Goal: Information Seeking & Learning: Check status

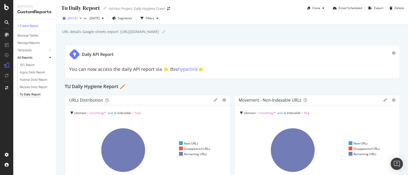
click at [77, 20] on span "[DATE]" at bounding box center [72, 18] width 10 height 4
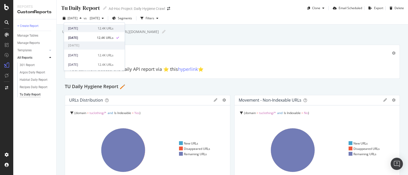
click at [87, 29] on div "2025 Sep. 2nd" at bounding box center [81, 28] width 26 height 5
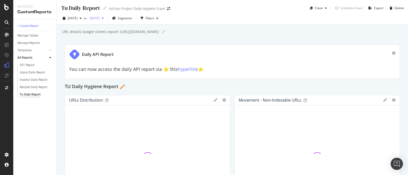
click at [100, 20] on span "[DATE]" at bounding box center [94, 18] width 12 height 4
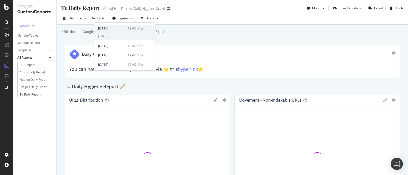
click at [112, 29] on div "[DATE]" at bounding box center [111, 28] width 26 height 5
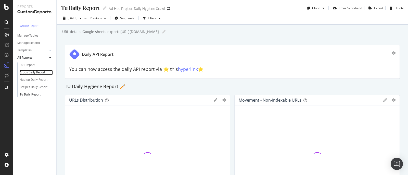
click at [27, 74] on div "Argos Daily Report" at bounding box center [32, 72] width 25 height 5
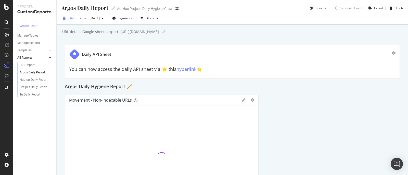
click at [75, 18] on span "[DATE]" at bounding box center [72, 18] width 10 height 4
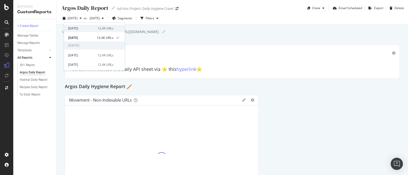
click at [74, 28] on div "2025 Sep. 2nd" at bounding box center [81, 28] width 26 height 5
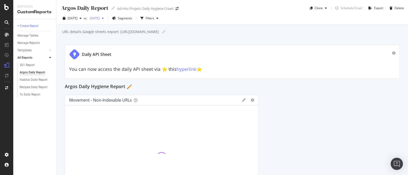
click at [100, 18] on span "[DATE]" at bounding box center [94, 18] width 12 height 4
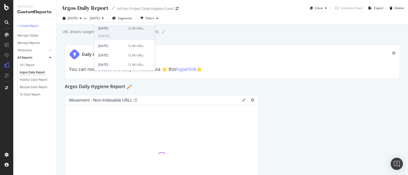
click at [110, 29] on div "[DATE]" at bounding box center [111, 28] width 26 height 5
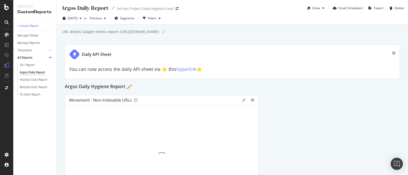
click at [186, 73] on div "You can now access the daily API sheet via ⭐️ this hyperlink ⭐️" at bounding box center [232, 68] width 326 height 13
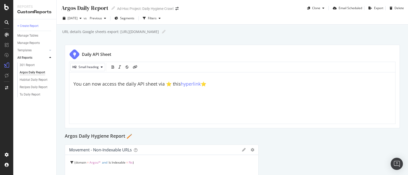
click at [36, 105] on div "+ Create Report Manage Tables Manage Reports Templates AI Bots in Search Busine…" at bounding box center [34, 97] width 43 height 156
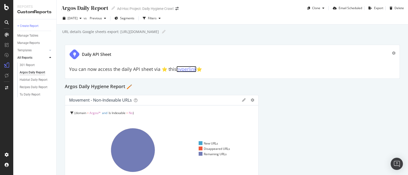
click at [184, 69] on link "hyperlink" at bounding box center [186, 69] width 20 height 6
click at [39, 79] on div "Habitat Daily Report" at bounding box center [34, 79] width 28 height 5
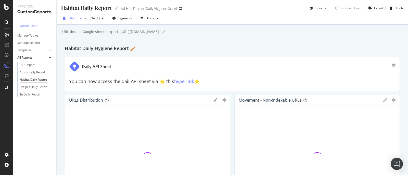
click at [77, 17] on span "[DATE]" at bounding box center [72, 18] width 10 height 4
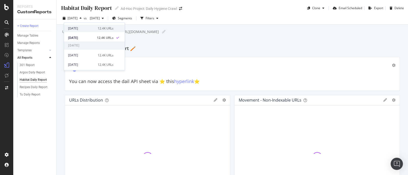
click at [79, 30] on div "2025 Sep. 2nd" at bounding box center [81, 28] width 26 height 5
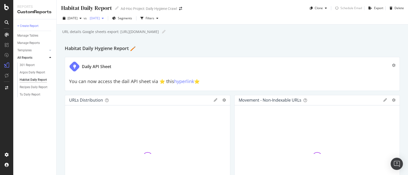
click at [100, 19] on span "[DATE]" at bounding box center [94, 18] width 12 height 4
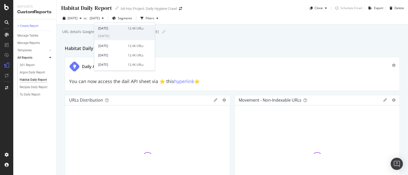
click at [111, 28] on div "[DATE]" at bounding box center [111, 28] width 26 height 5
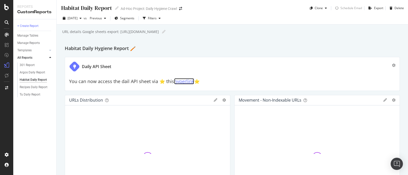
click at [182, 82] on link "hyperlink" at bounding box center [184, 81] width 20 height 6
click at [33, 95] on div "Tu Daily Report" at bounding box center [30, 94] width 21 height 5
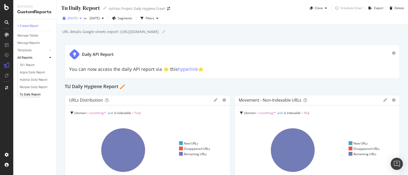
click at [77, 17] on span "[DATE]" at bounding box center [72, 18] width 10 height 4
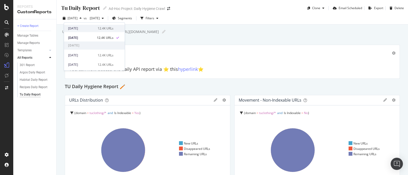
click at [78, 29] on div "2025 Sep. 2nd" at bounding box center [81, 28] width 26 height 5
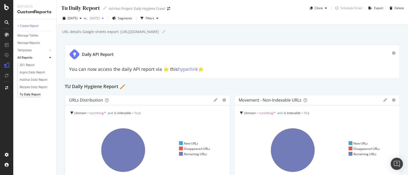
click at [100, 18] on span "[DATE]" at bounding box center [94, 18] width 12 height 4
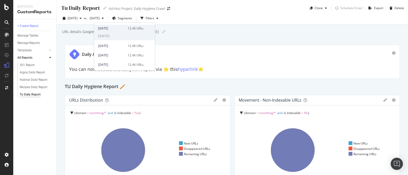
click at [111, 30] on div "[DATE]" at bounding box center [111, 28] width 26 height 5
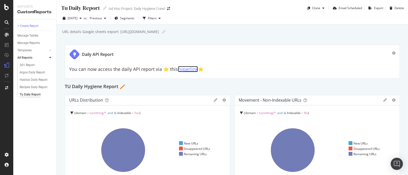
click at [183, 70] on link "hyperlink" at bounding box center [188, 69] width 20 height 6
